Goal: Information Seeking & Learning: Learn about a topic

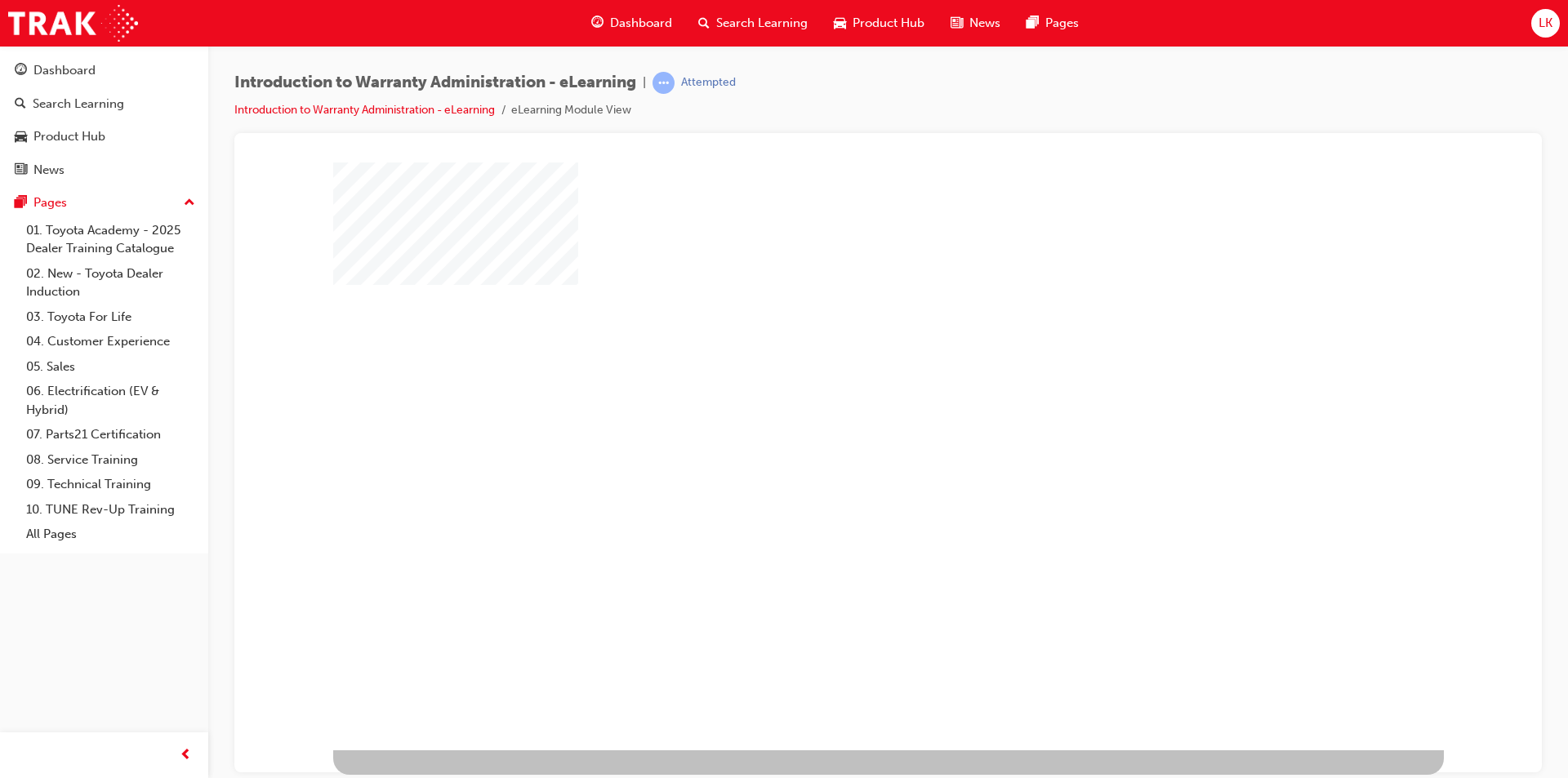
drag, startPoint x: 247, startPoint y: 161, endPoint x: 908, endPoint y: 489, distance: 737.9
click at [841, 408] on div "play" at bounding box center [841, 408] width 0 height 0
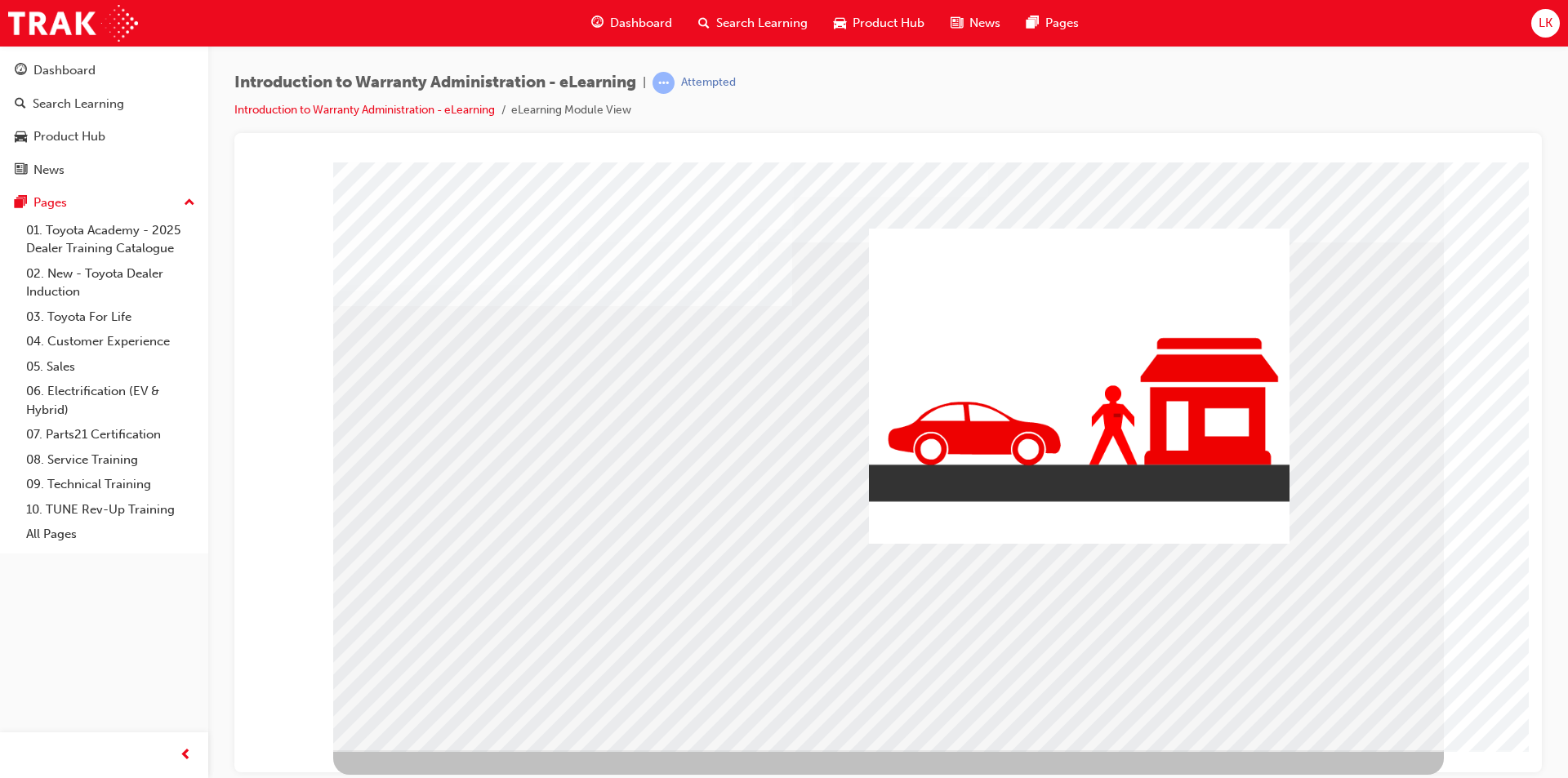
drag, startPoint x: 405, startPoint y: 557, endPoint x: 397, endPoint y: 552, distance: 9.4
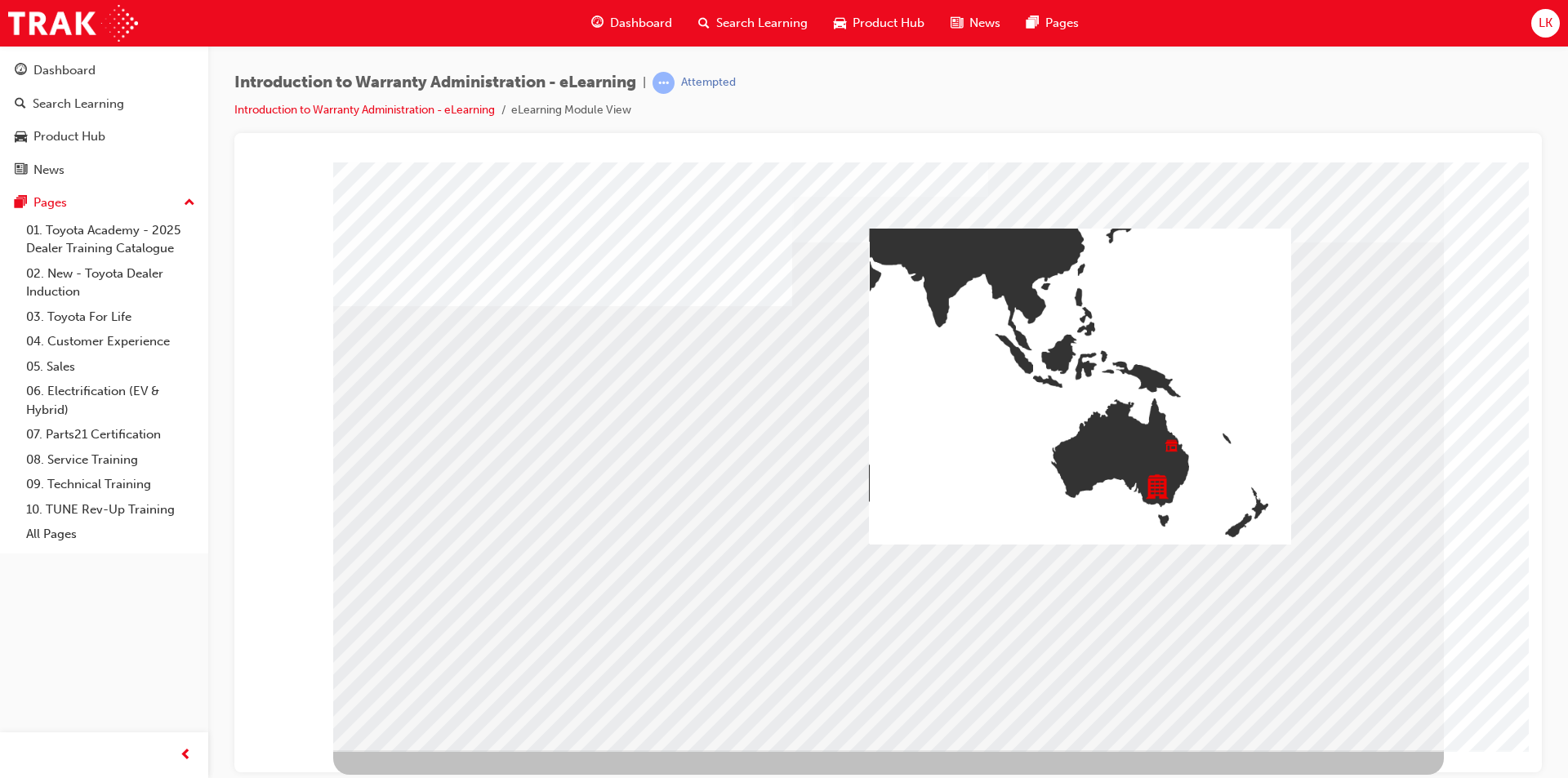
drag, startPoint x: 379, startPoint y: 612, endPoint x: 393, endPoint y: 614, distance: 14.1
click at [383, 612] on div "colour" at bounding box center [888, 455] width 1110 height 588
